Goal: Find specific page/section: Find specific page/section

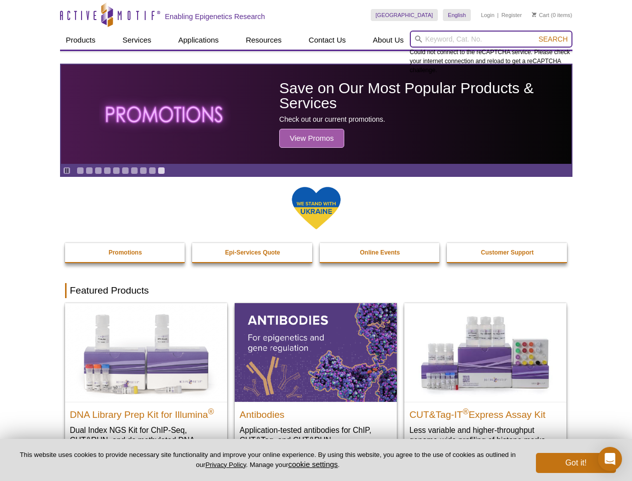
click at [491, 39] on input "search" at bounding box center [491, 39] width 163 height 17
click at [553, 39] on span "Search" at bounding box center [553, 39] width 29 height 8
click at [67, 170] on icon "Pause" at bounding box center [67, 170] width 7 height 7
click at [80, 170] on link "Go to slide 1" at bounding box center [81, 171] width 8 height 8
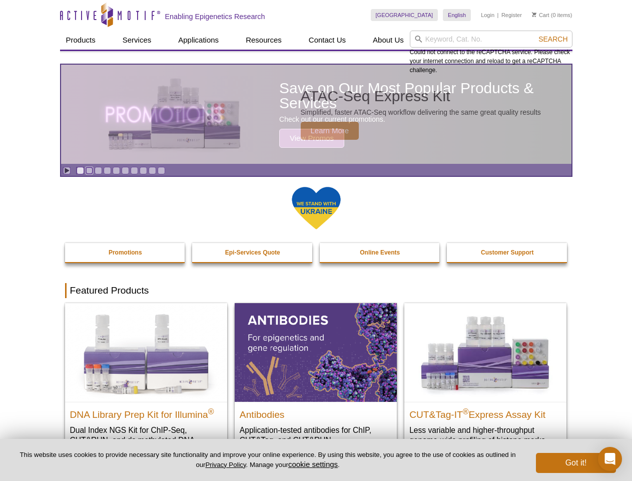
click at [89, 170] on link "Go to slide 2" at bounding box center [90, 171] width 8 height 8
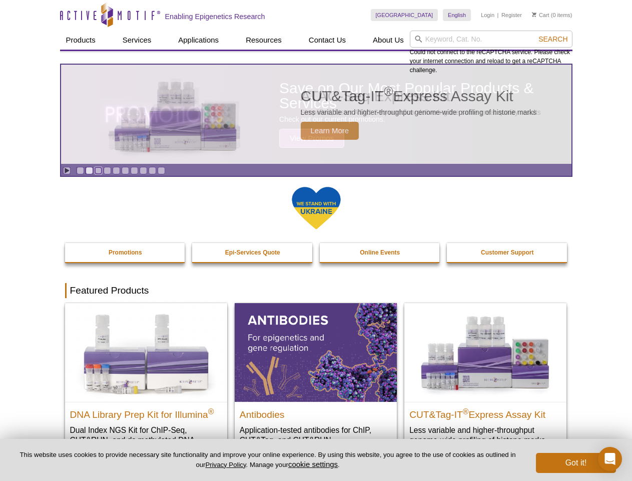
click at [98, 170] on link "Go to slide 3" at bounding box center [99, 171] width 8 height 8
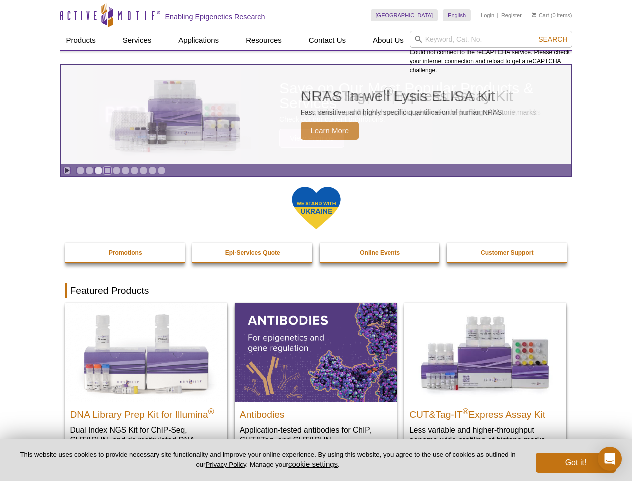
click at [107, 170] on link "Go to slide 4" at bounding box center [108, 171] width 8 height 8
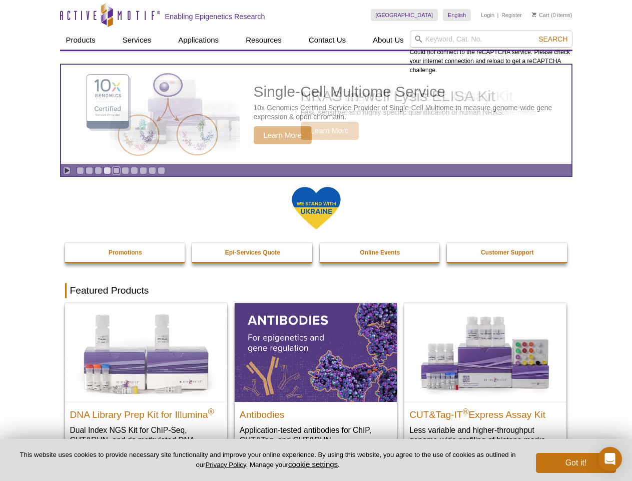
click at [116, 170] on link "Go to slide 5" at bounding box center [117, 171] width 8 height 8
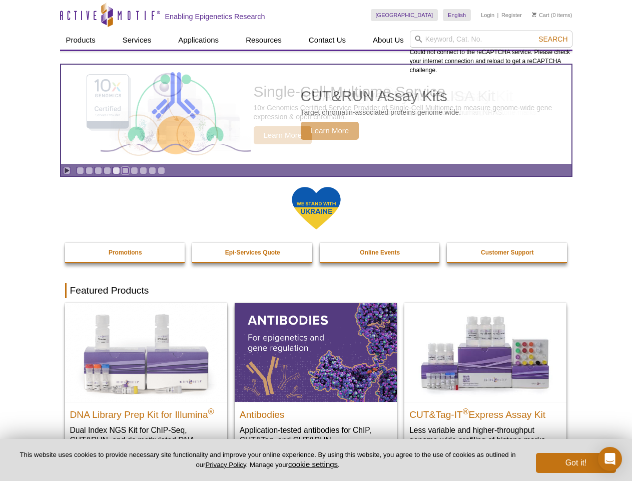
click at [125, 170] on link "Go to slide 6" at bounding box center [126, 171] width 8 height 8
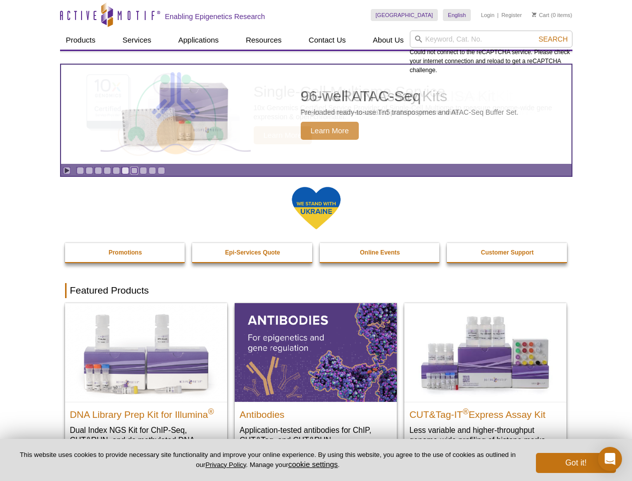
click at [134, 170] on link "Go to slide 7" at bounding box center [135, 171] width 8 height 8
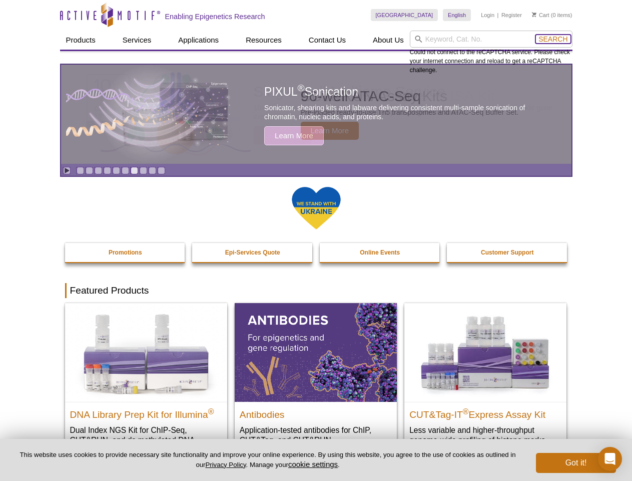
click at [553, 39] on span "Search" at bounding box center [553, 39] width 29 height 8
